Goal: Information Seeking & Learning: Learn about a topic

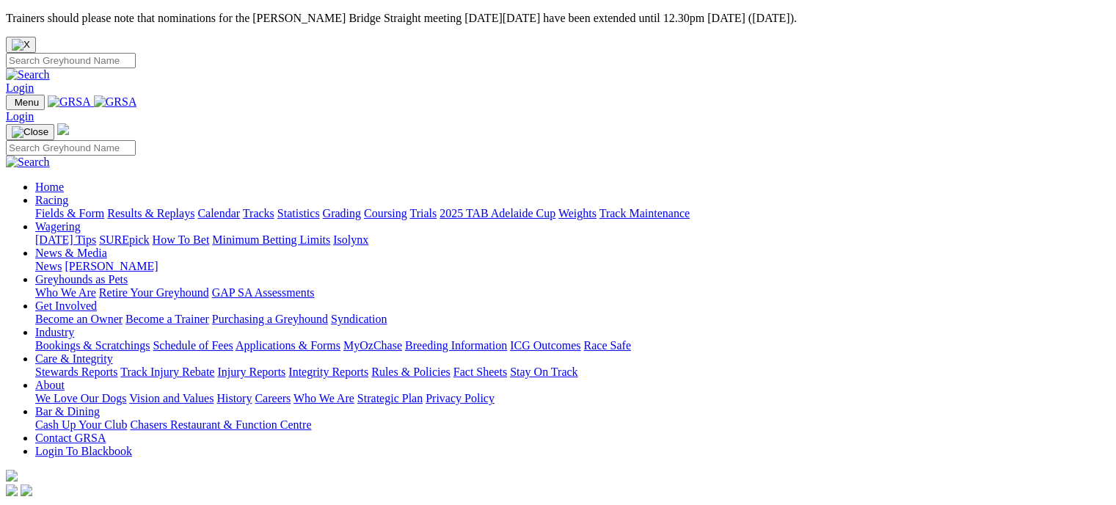
click at [68, 194] on link "Racing" at bounding box center [51, 200] width 33 height 12
click at [240, 207] on link "Calendar" at bounding box center [218, 213] width 43 height 12
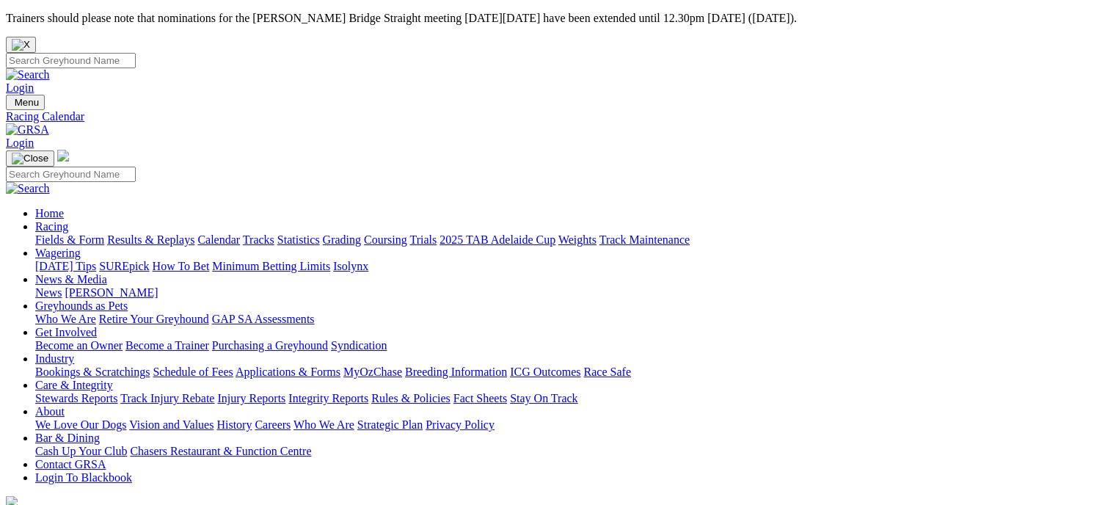
click at [107, 273] on link "News & Media" at bounding box center [71, 279] width 72 height 12
click at [62, 286] on link "News" at bounding box center [48, 292] width 26 height 12
click at [158, 286] on link "[PERSON_NAME]" at bounding box center [111, 292] width 93 height 12
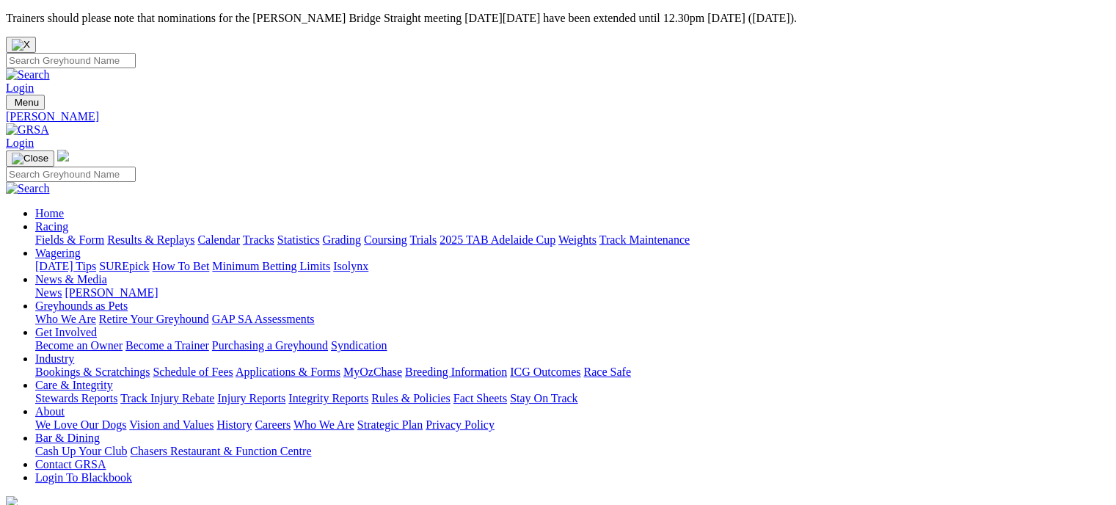
click at [73, 233] on link "Fields & Form" at bounding box center [69, 239] width 69 height 12
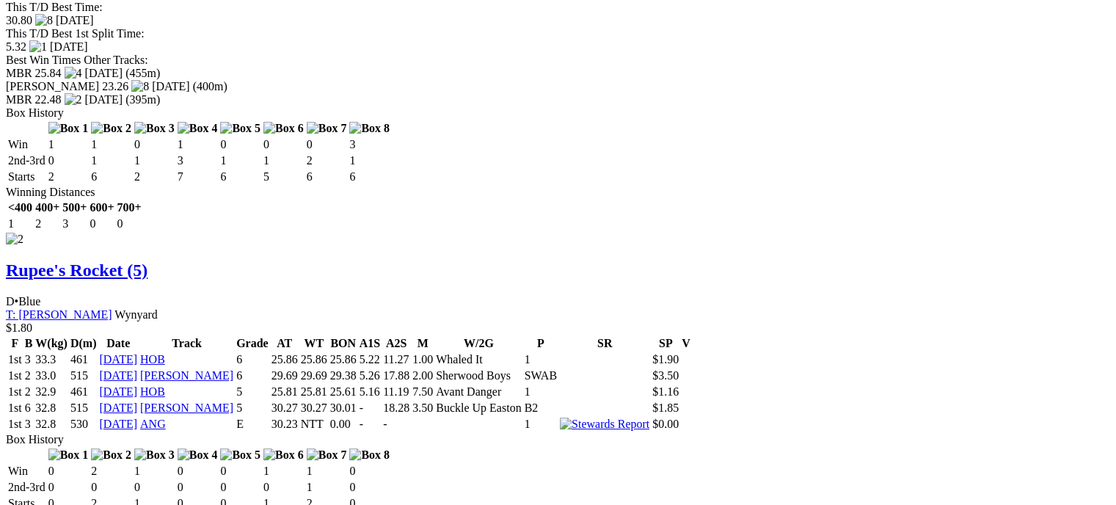
scroll to position [2160, 0]
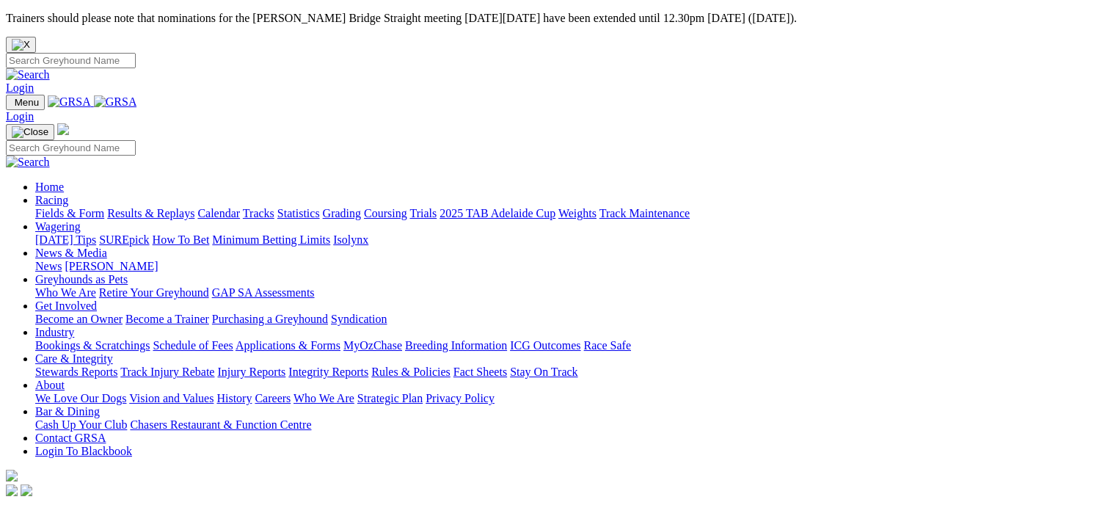
click at [407, 207] on link "Coursing" at bounding box center [385, 213] width 43 height 12
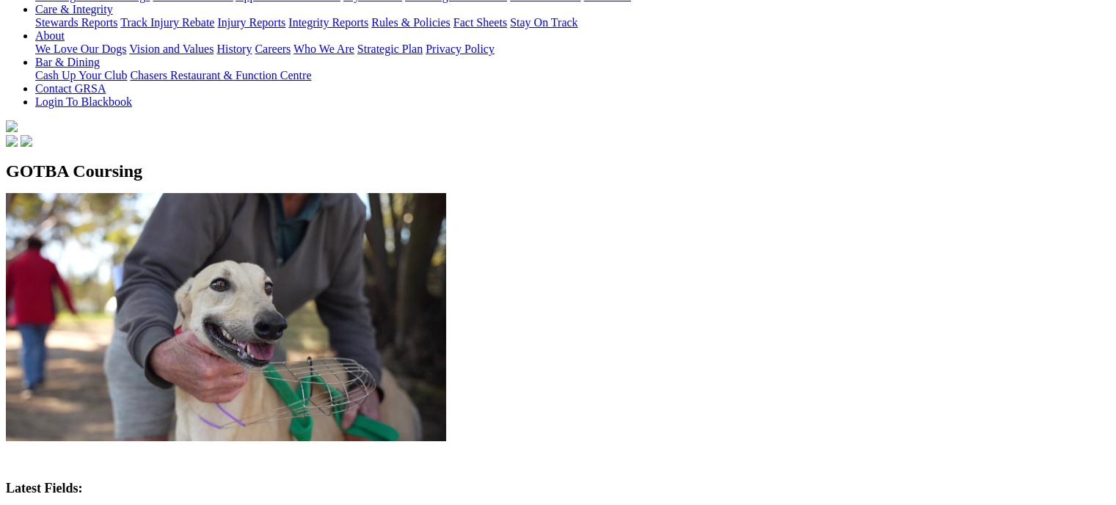
scroll to position [386, 0]
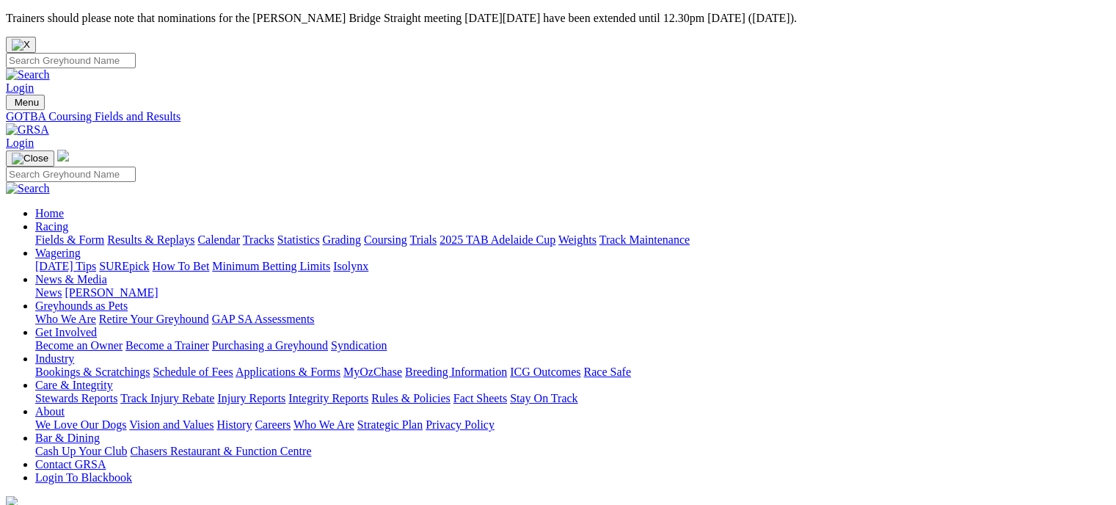
click at [52, 233] on link "Fields & Form" at bounding box center [69, 239] width 69 height 12
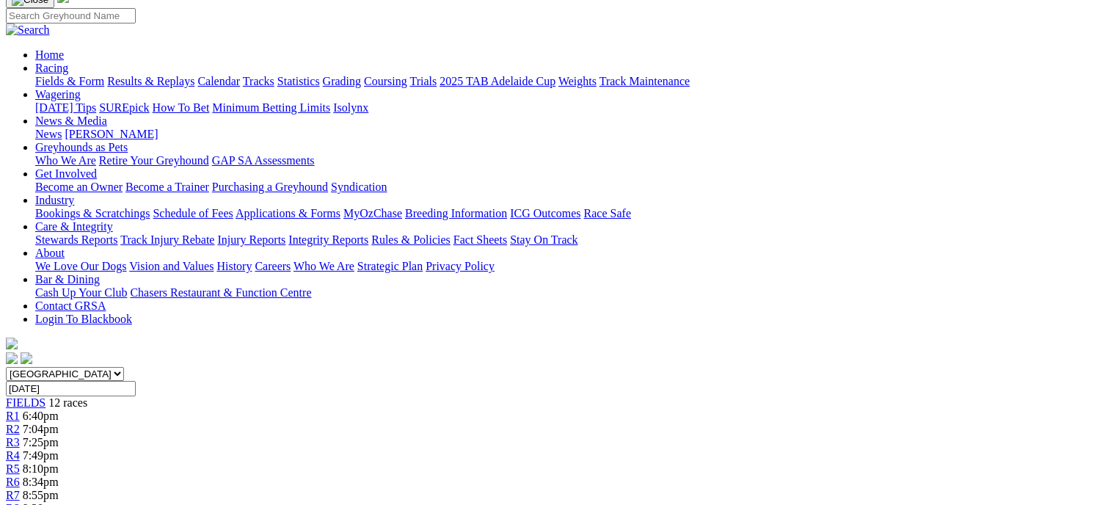
scroll to position [154, 0]
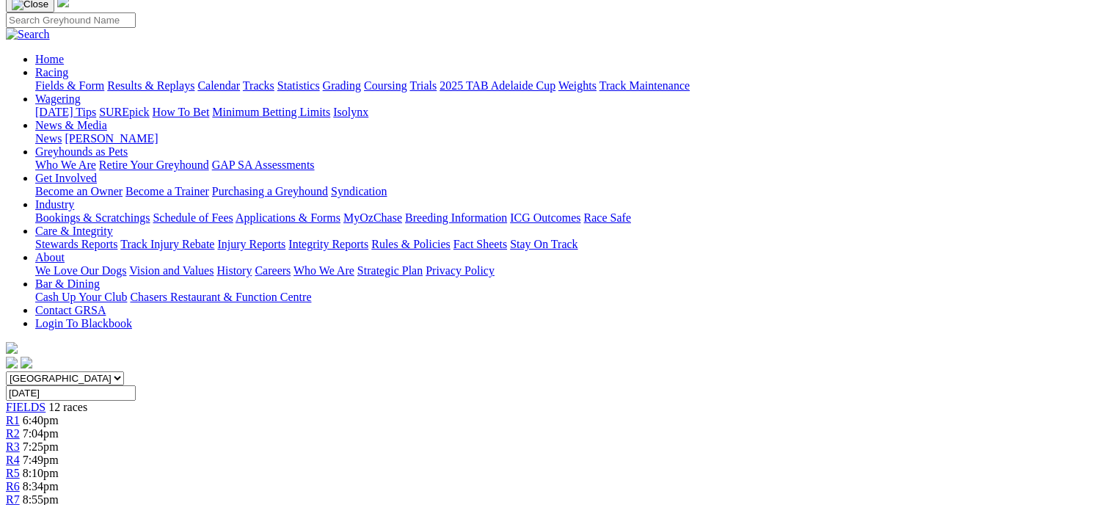
click at [20, 440] on link "R3" at bounding box center [13, 446] width 14 height 12
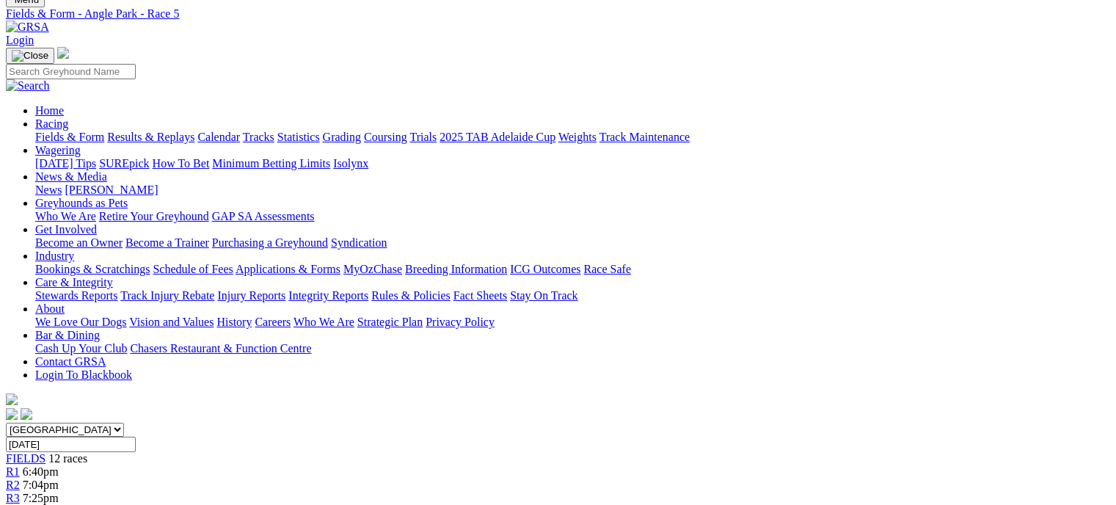
scroll to position [98, 0]
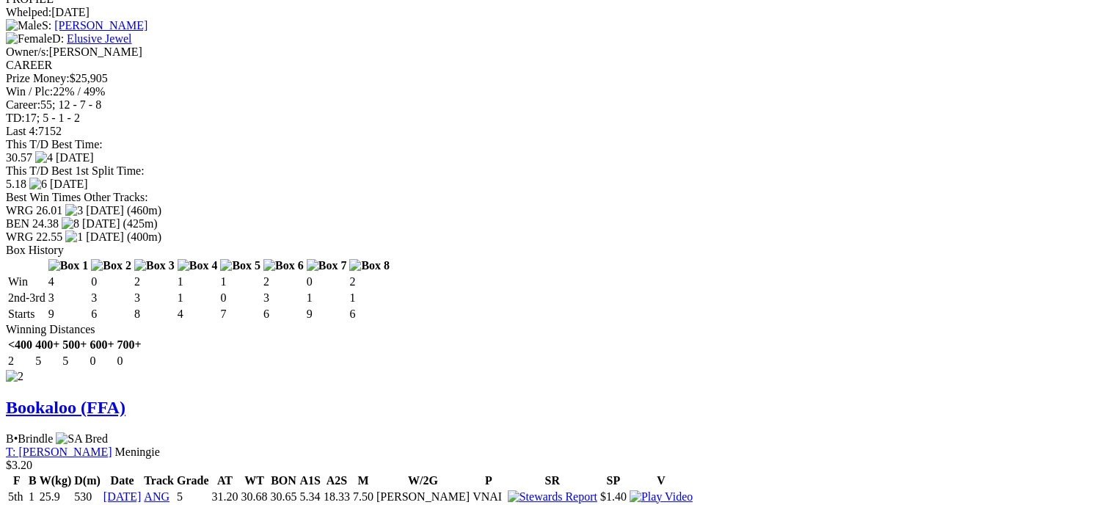
scroll to position [1958, 0]
